Goal: Information Seeking & Learning: Compare options

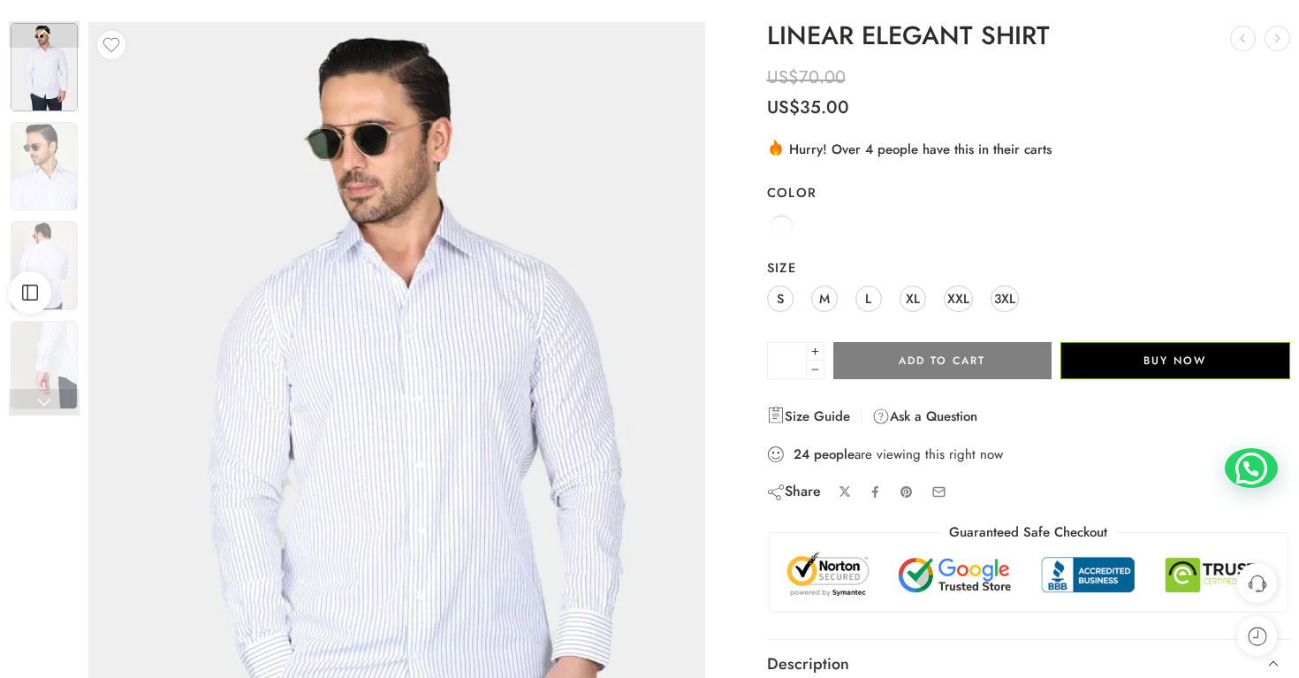
scroll to position [107, 0]
click at [828, 301] on span "M" at bounding box center [824, 298] width 11 height 24
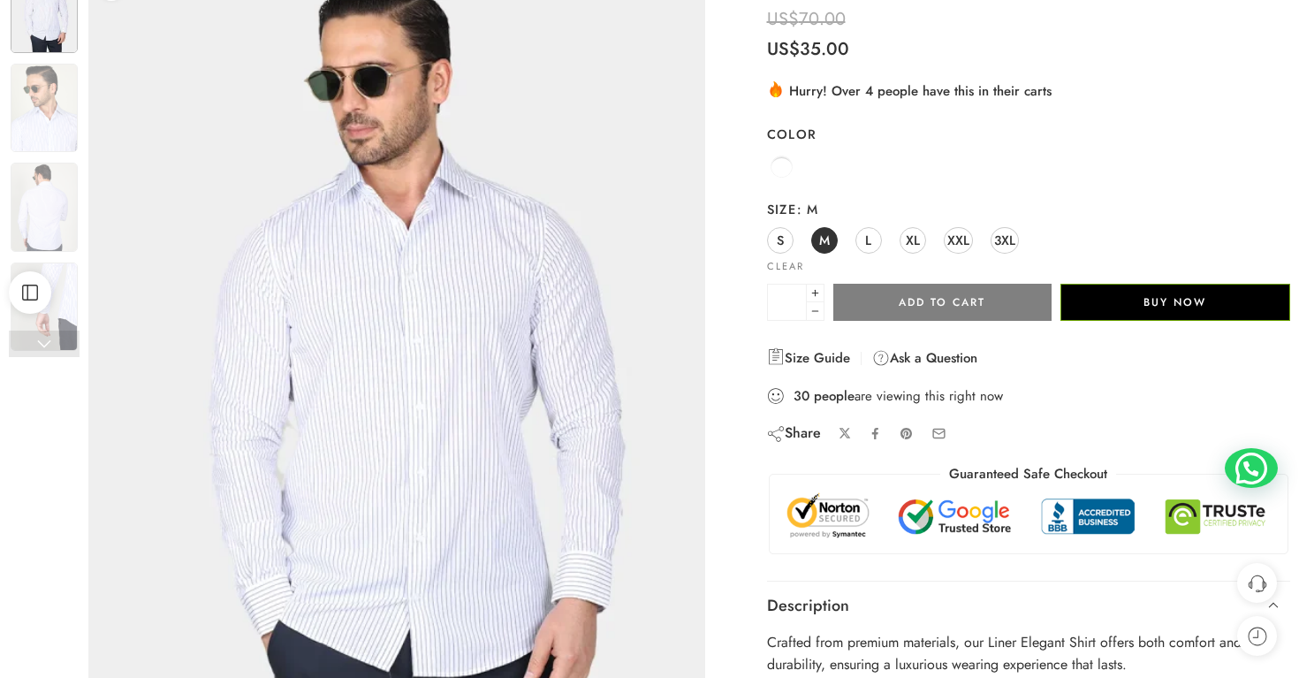
scroll to position [166, 0]
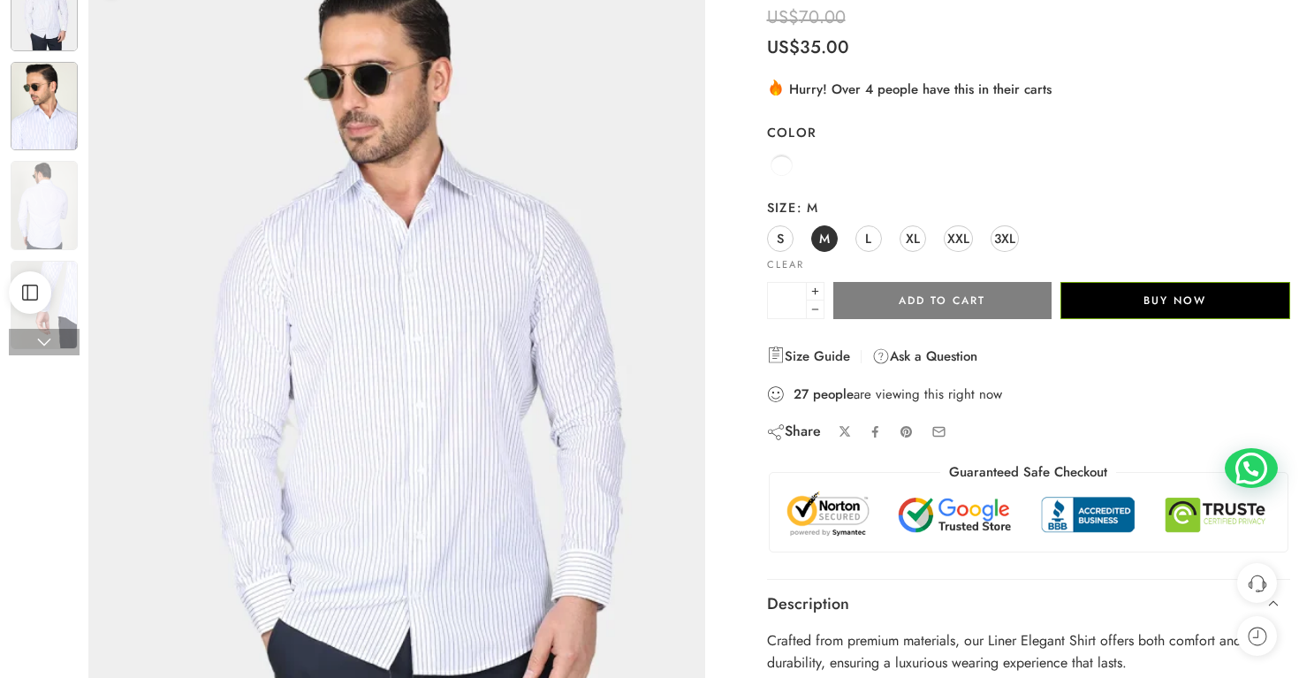
click at [54, 133] on img at bounding box center [44, 106] width 67 height 88
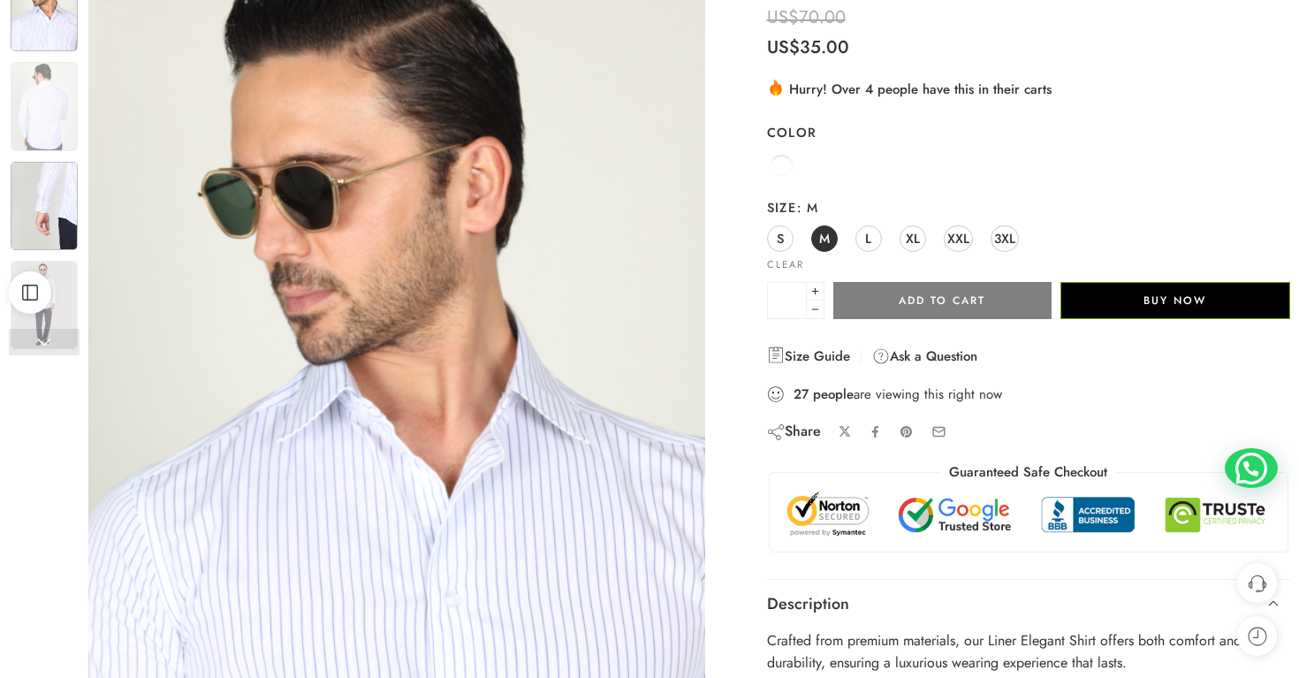
click at [39, 187] on img at bounding box center [44, 206] width 67 height 88
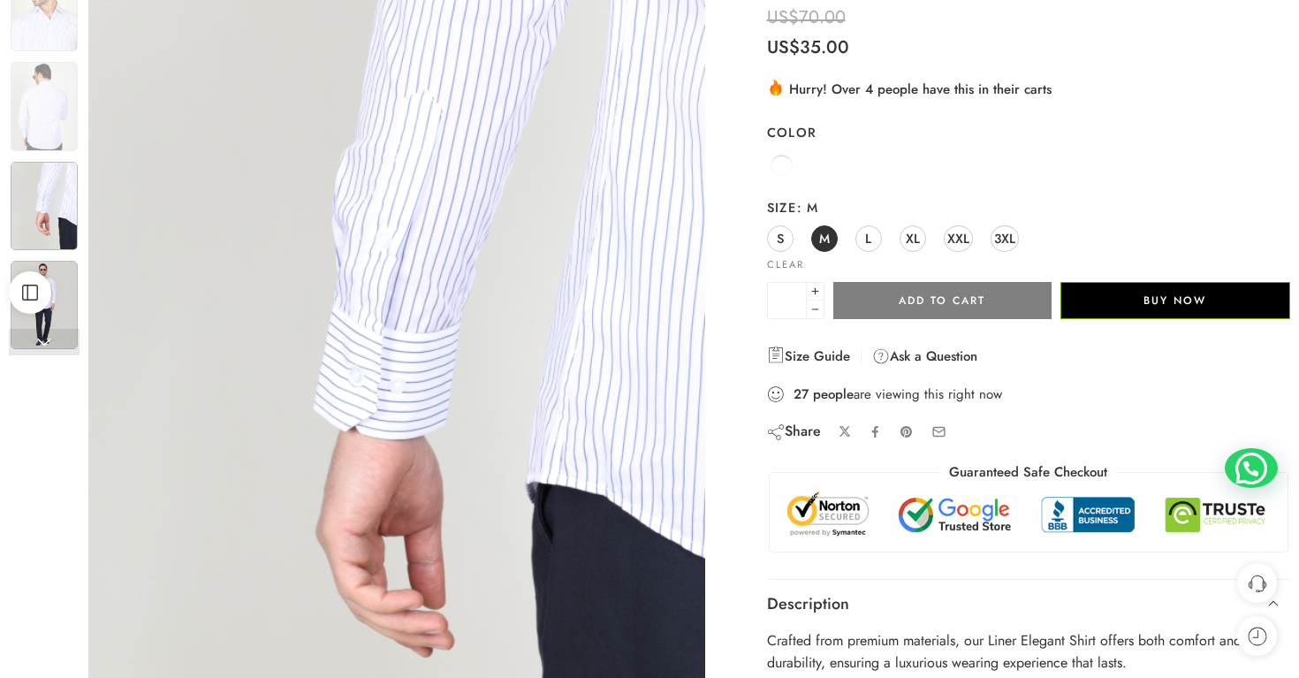
click at [61, 268] on img at bounding box center [44, 305] width 67 height 88
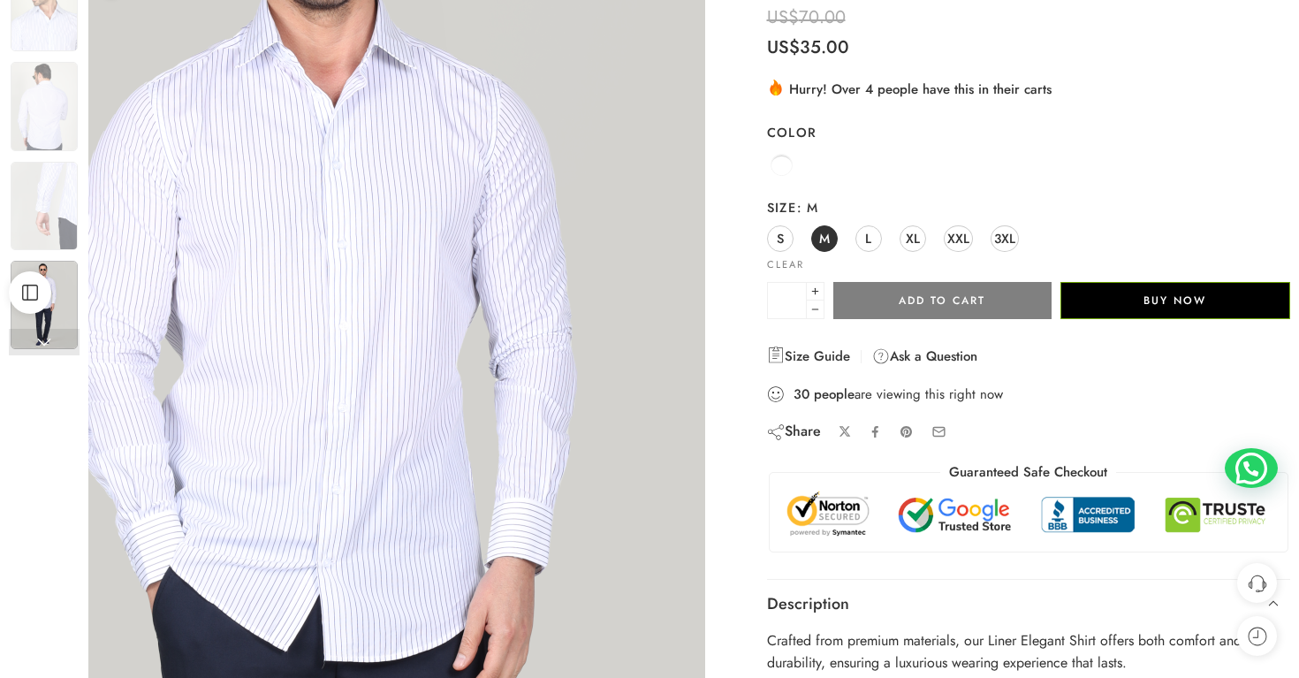
click at [450, 171] on img at bounding box center [339, 588] width 1273 height 1697
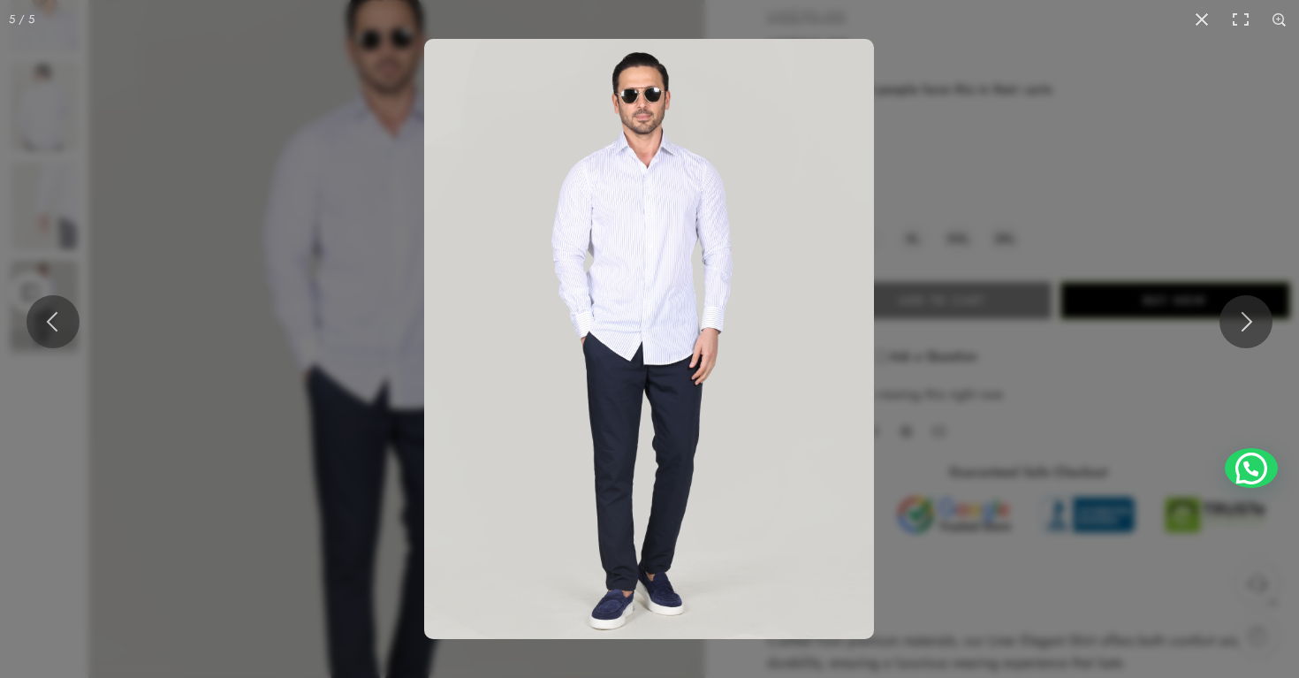
click at [613, 252] on img at bounding box center [649, 339] width 450 height 600
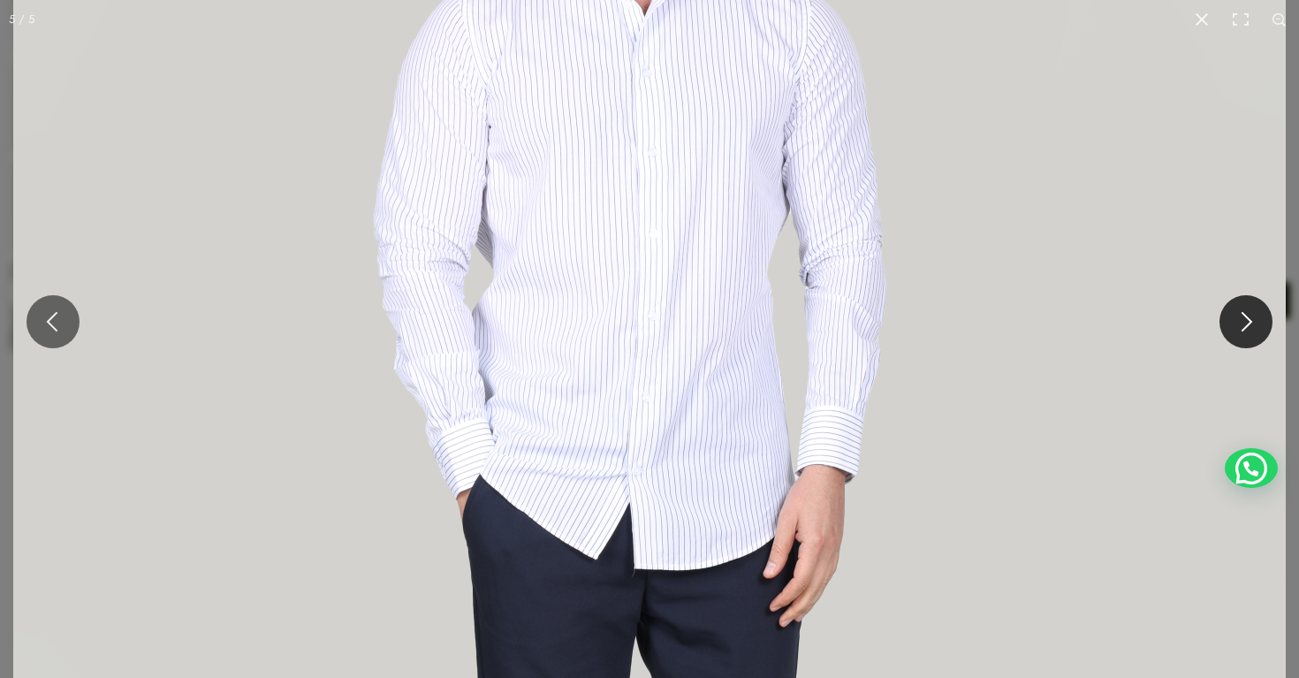
click at [1224, 325] on button at bounding box center [1246, 321] width 53 height 53
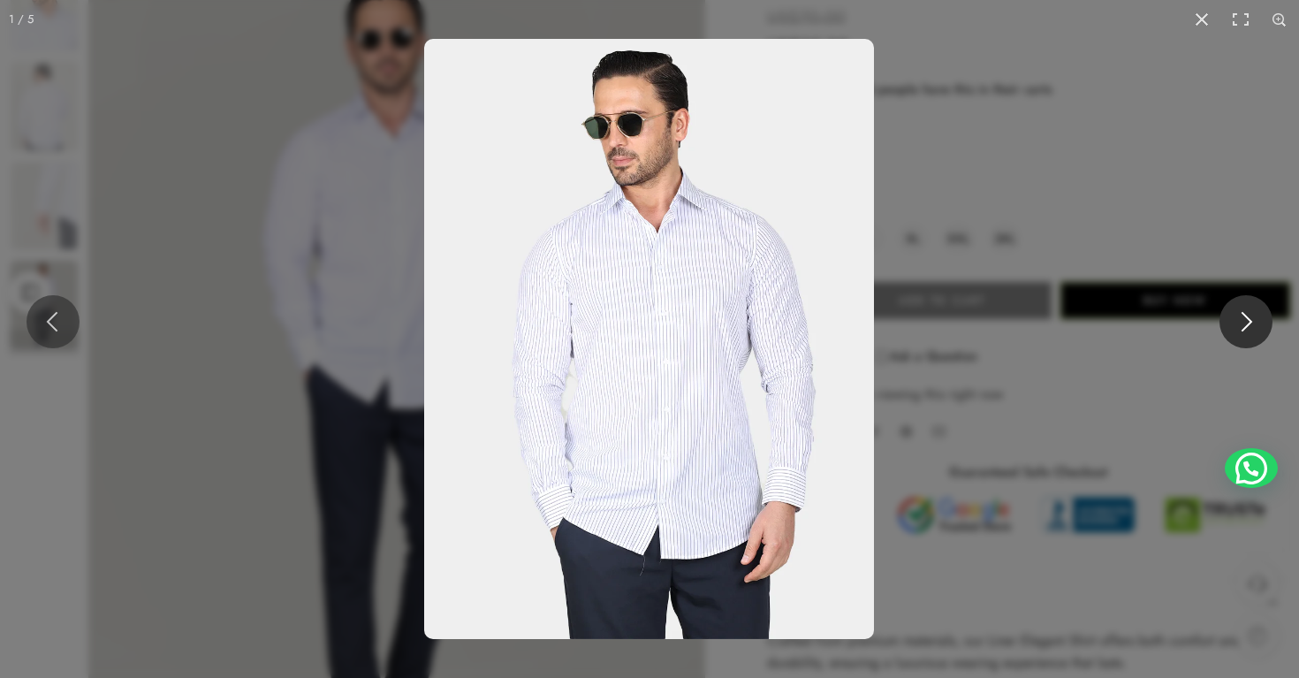
click at [1224, 325] on button at bounding box center [1246, 321] width 53 height 53
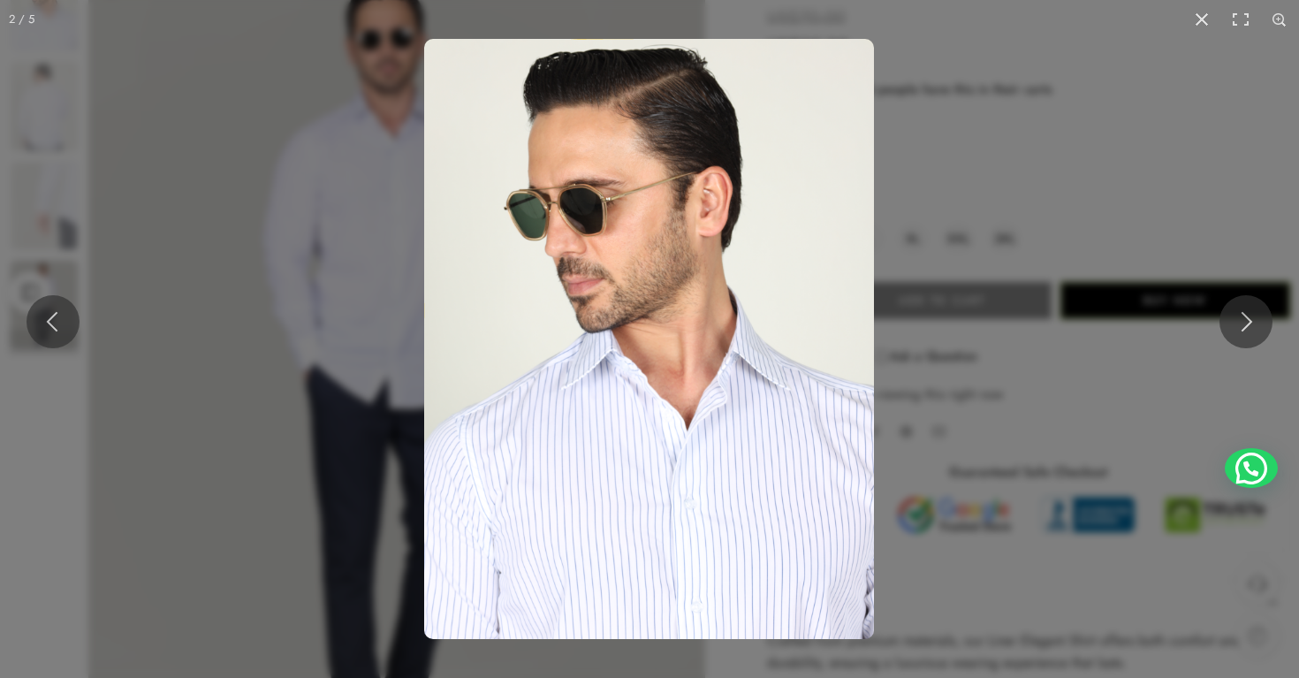
click at [852, 408] on img at bounding box center [649, 339] width 450 height 600
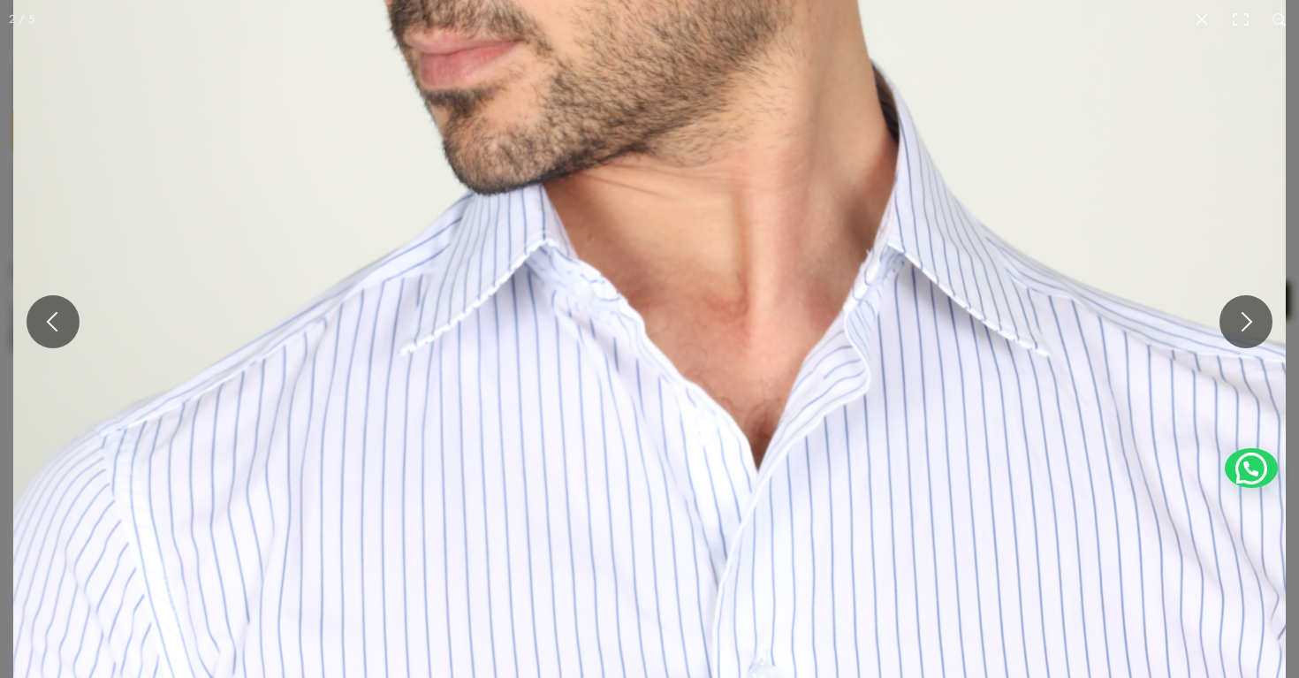
click at [852, 408] on img at bounding box center [649, 211] width 1273 height 1697
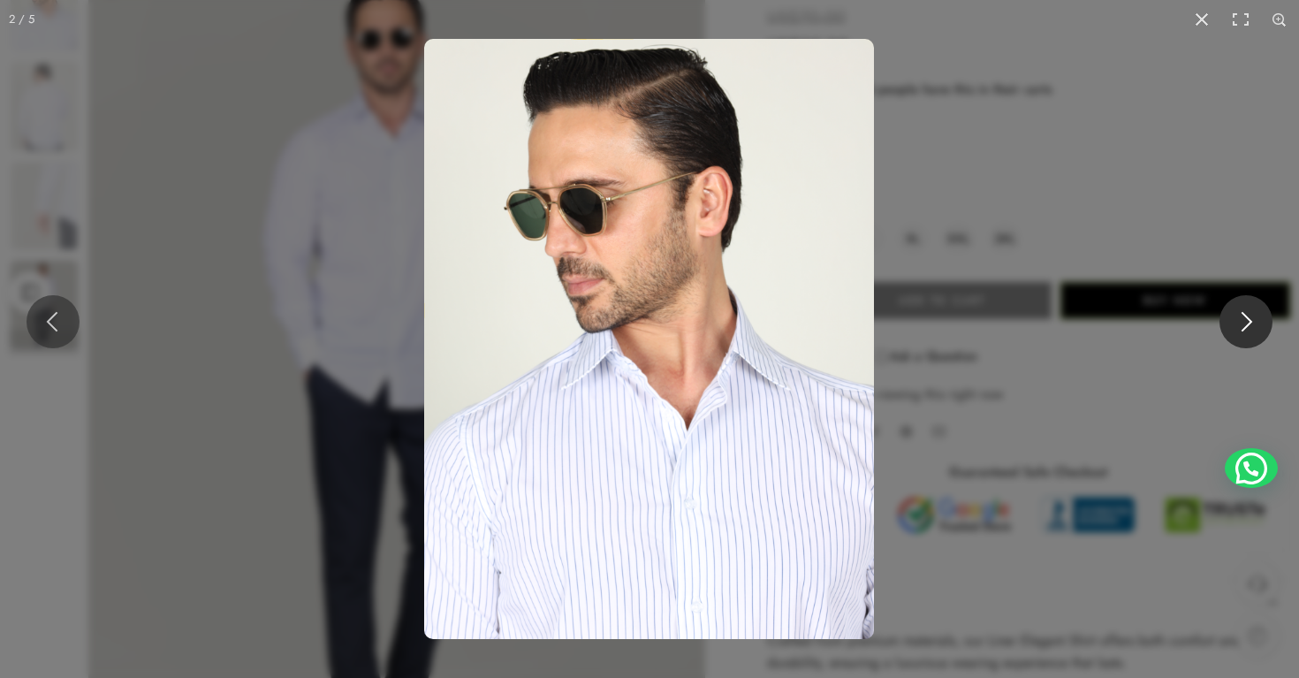
click at [1261, 327] on button at bounding box center [1246, 321] width 53 height 53
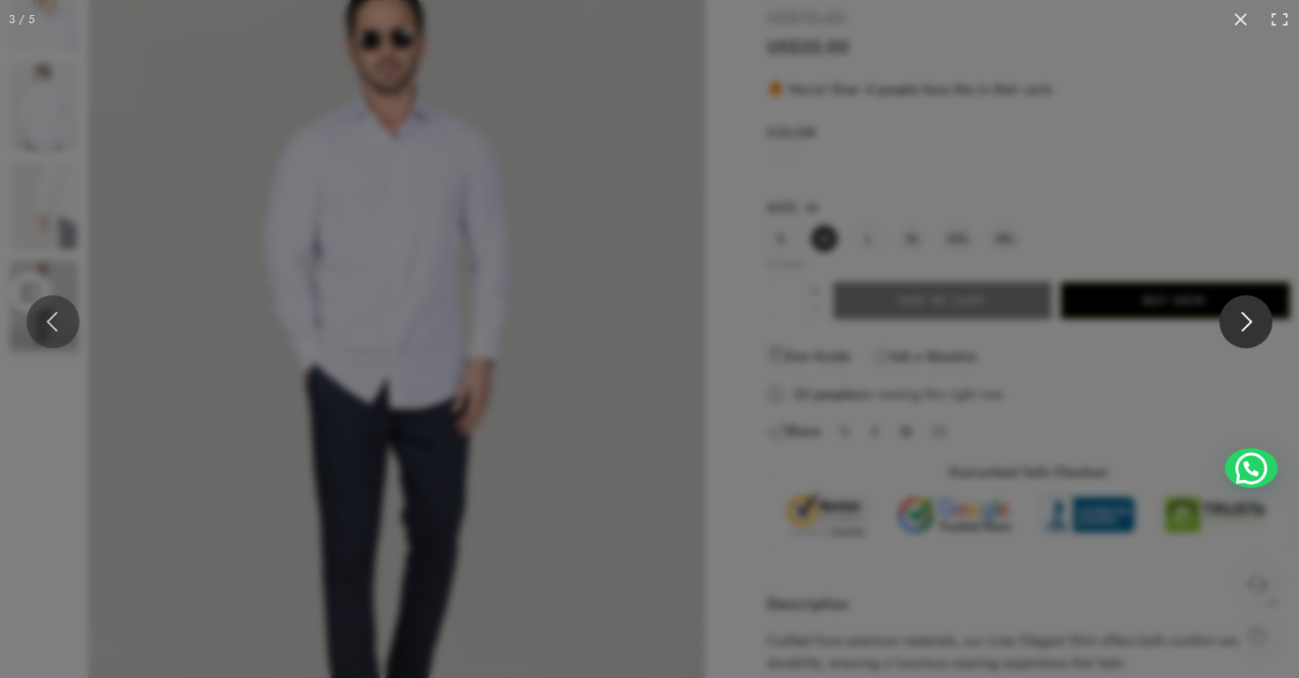
click at [1261, 327] on button at bounding box center [1246, 321] width 53 height 53
click at [1233, 12] on button at bounding box center [1241, 19] width 39 height 39
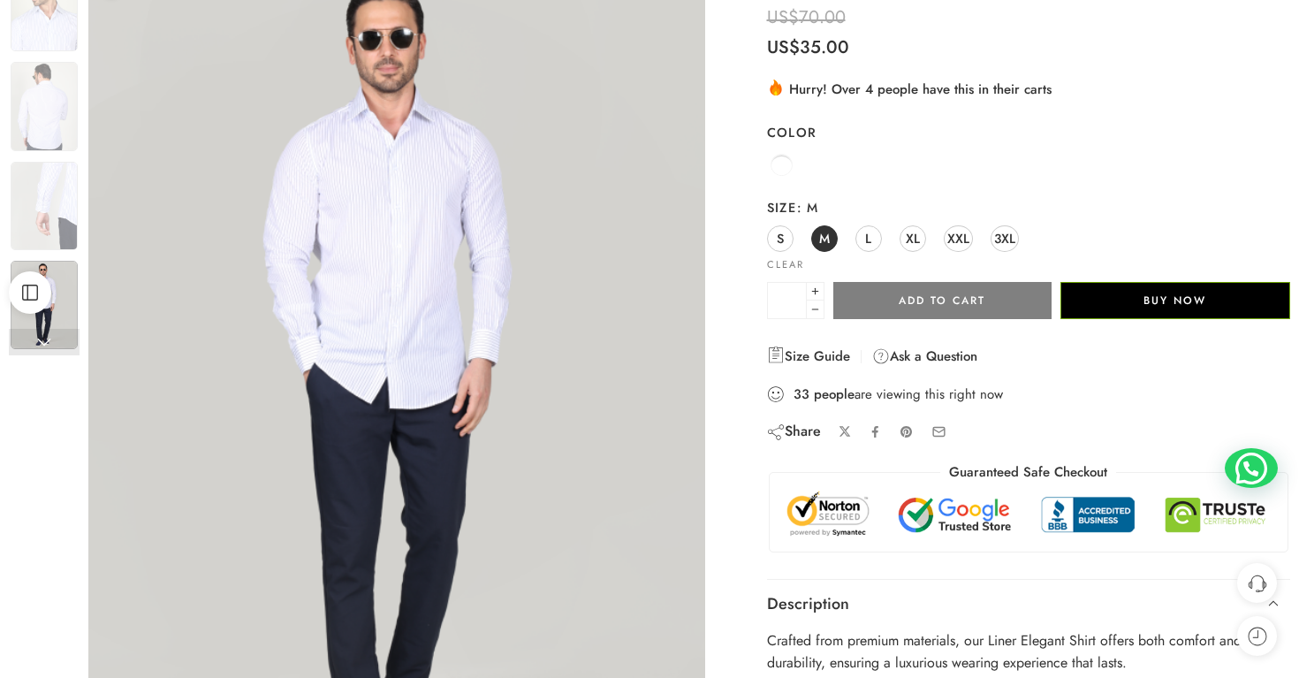
click at [64, 297] on img at bounding box center [44, 305] width 67 height 88
click at [22, 233] on img at bounding box center [44, 206] width 67 height 88
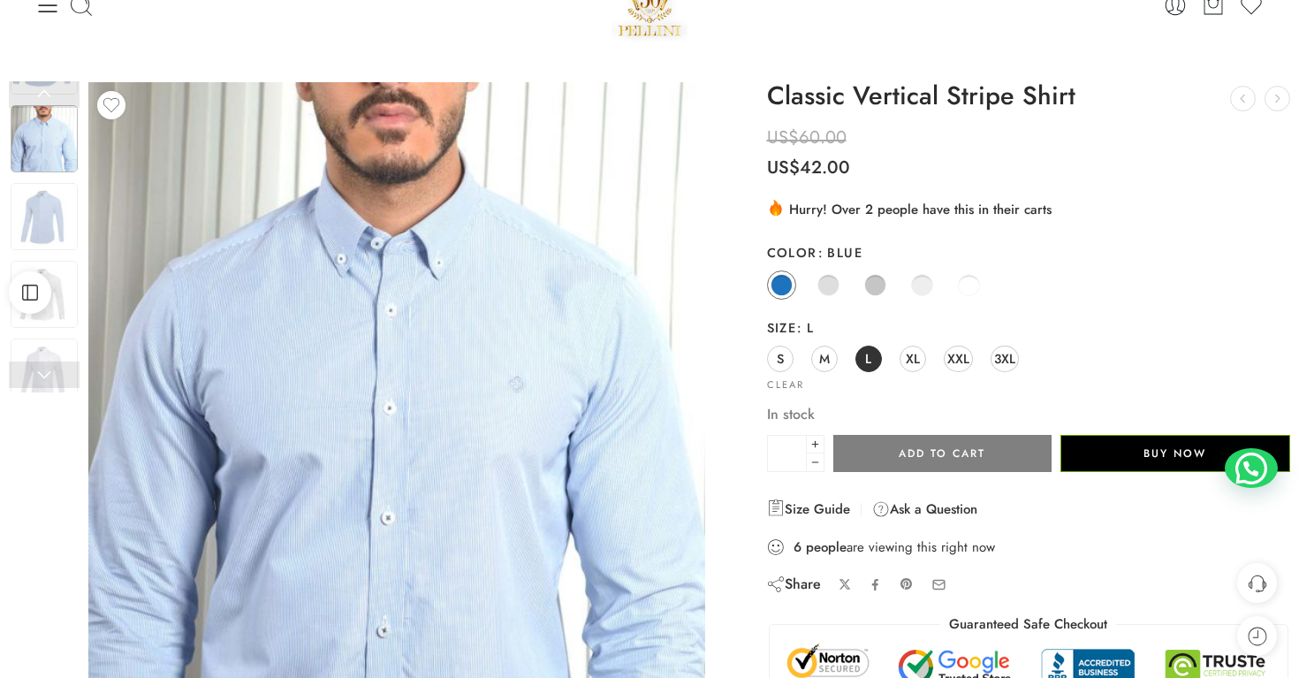
scroll to position [62, 0]
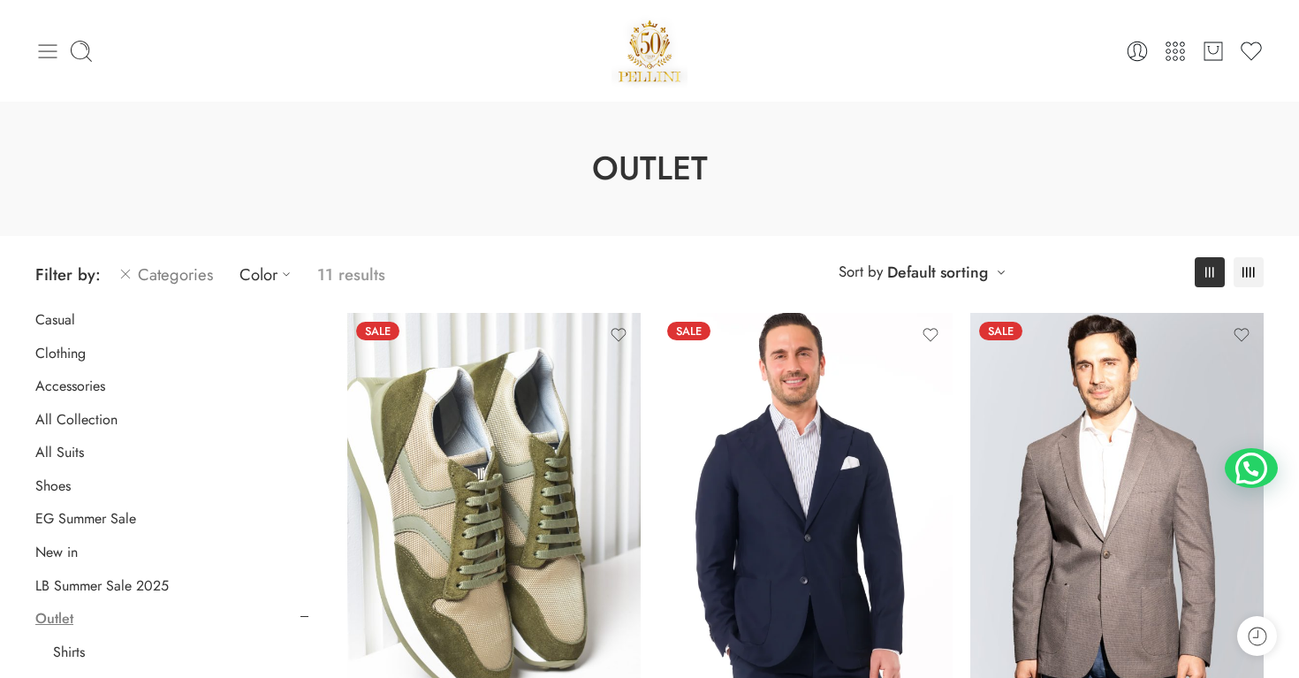
click at [50, 48] on icon at bounding box center [47, 51] width 25 height 25
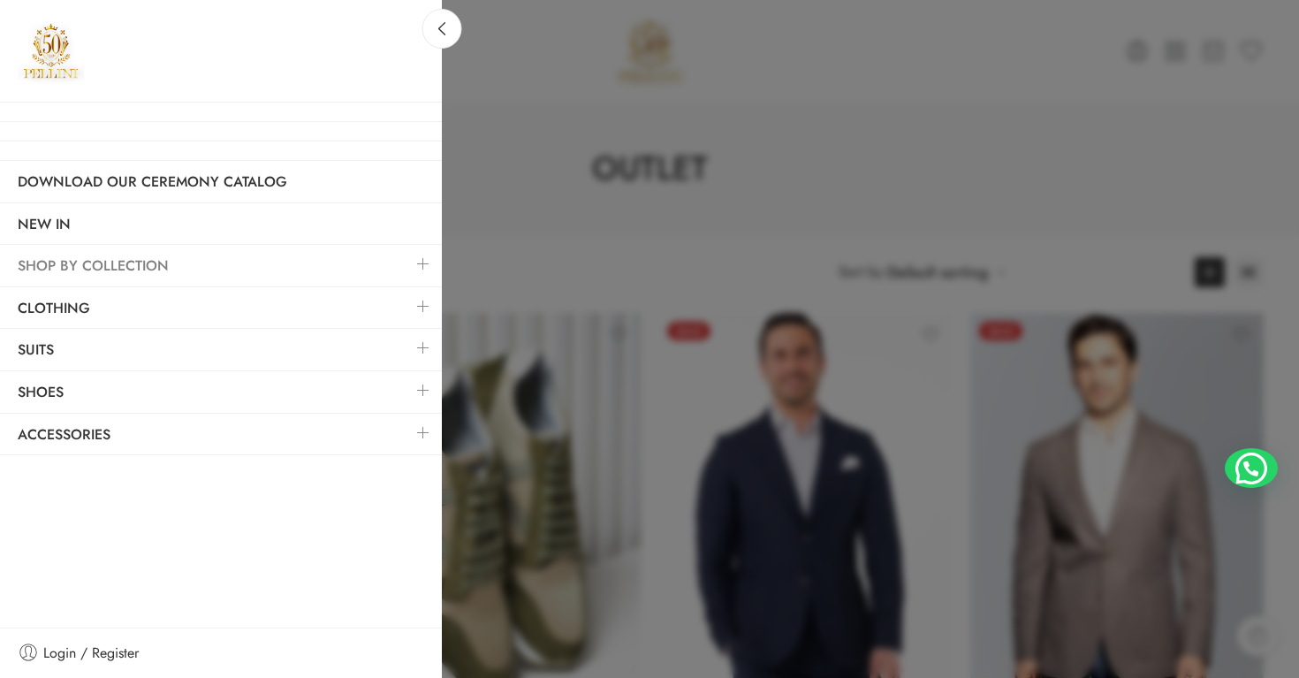
click at [277, 261] on link "SHOP BY COLLECTION" at bounding box center [221, 266] width 442 height 41
